Goal: Book appointment/travel/reservation

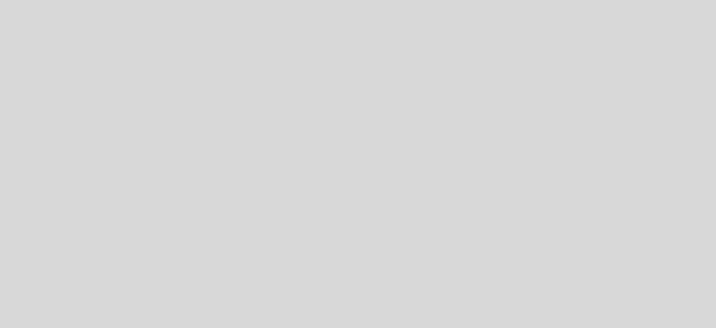
select select "es"
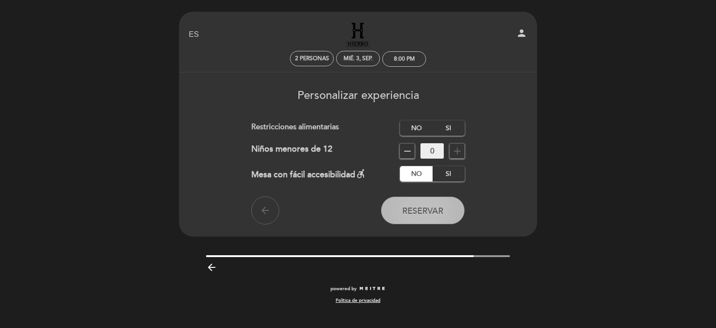
click at [408, 218] on button "Reservar" at bounding box center [423, 210] width 84 height 28
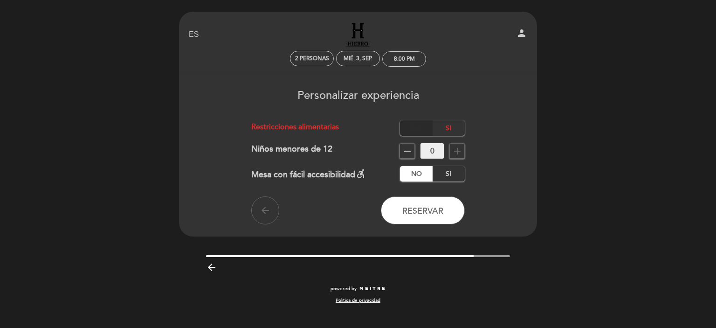
click at [425, 124] on label "No" at bounding box center [416, 127] width 33 height 15
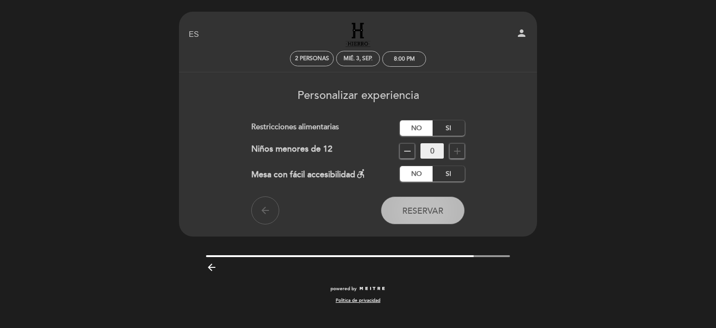
click at [437, 214] on span "Reservar" at bounding box center [423, 211] width 41 height 10
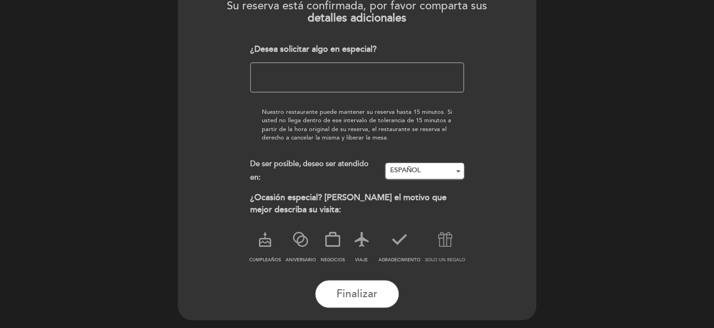
scroll to position [140, 0]
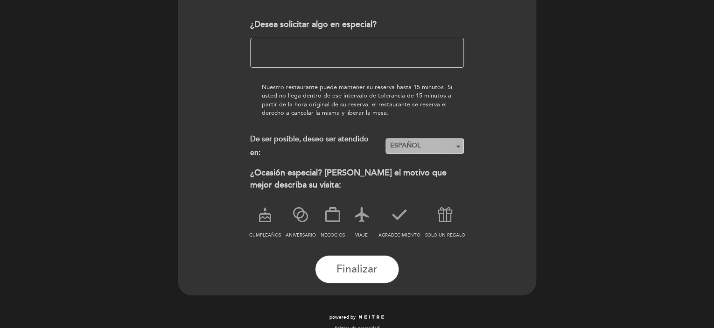
click at [413, 147] on span "ESPAÑOL" at bounding box center [424, 145] width 70 height 9
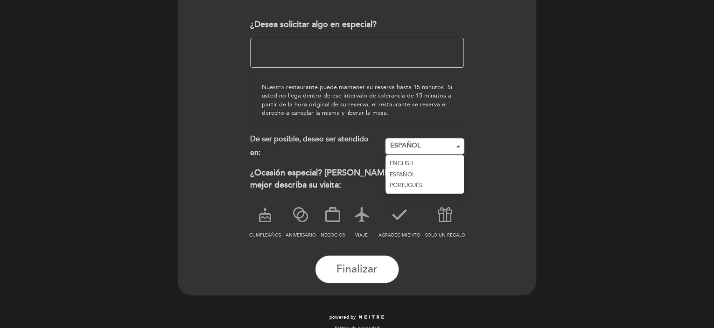
click at [415, 159] on link "ENGLISH" at bounding box center [424, 163] width 78 height 11
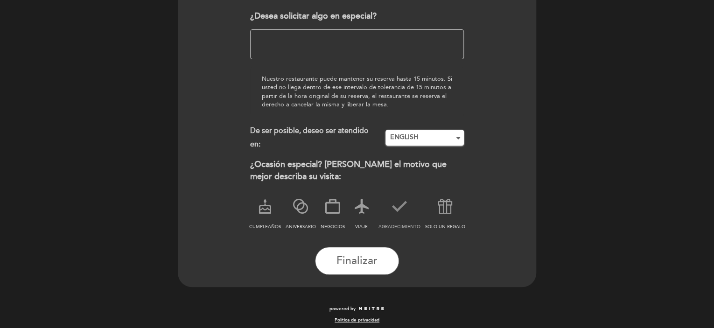
scroll to position [153, 0]
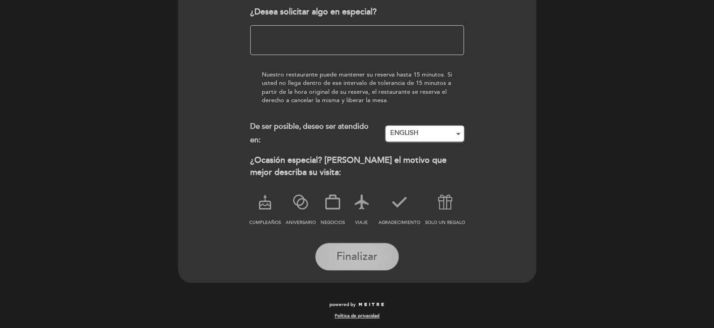
click at [375, 252] on span "Finalizar" at bounding box center [356, 256] width 41 height 13
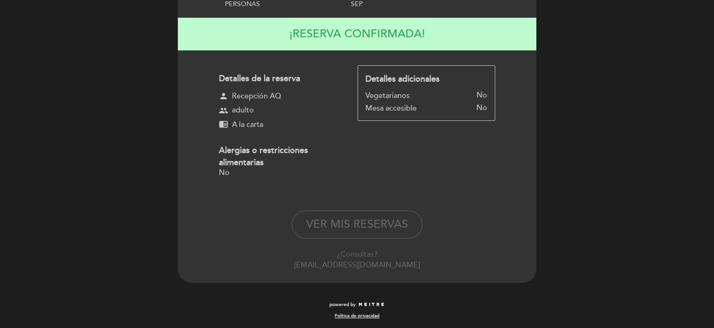
scroll to position [81, 0]
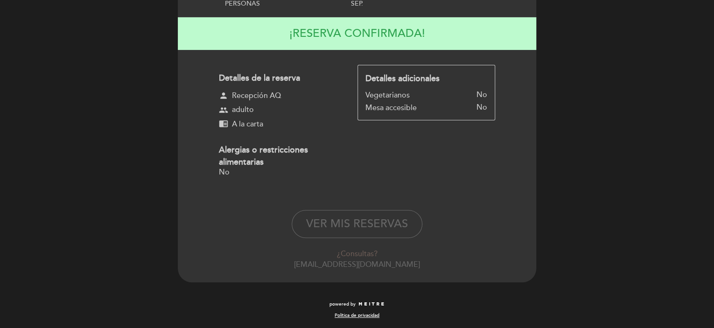
click at [326, 162] on div "Alergias o restricciones alimentarias" at bounding box center [280, 156] width 122 height 24
click at [408, 147] on div "Detalles de la reserva person Recepción AQ group adulto chrome_reader_mode A la…" at bounding box center [357, 126] width 276 height 123
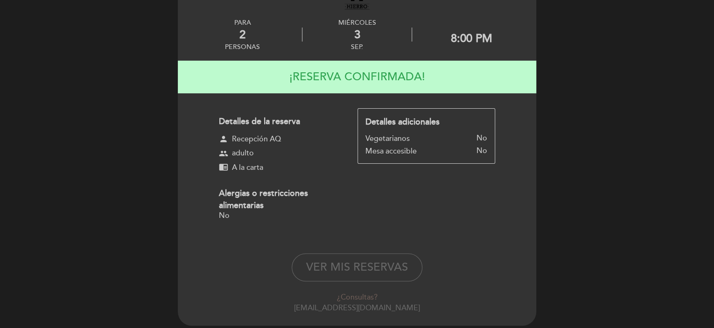
scroll to position [0, 0]
